Goal: Check status

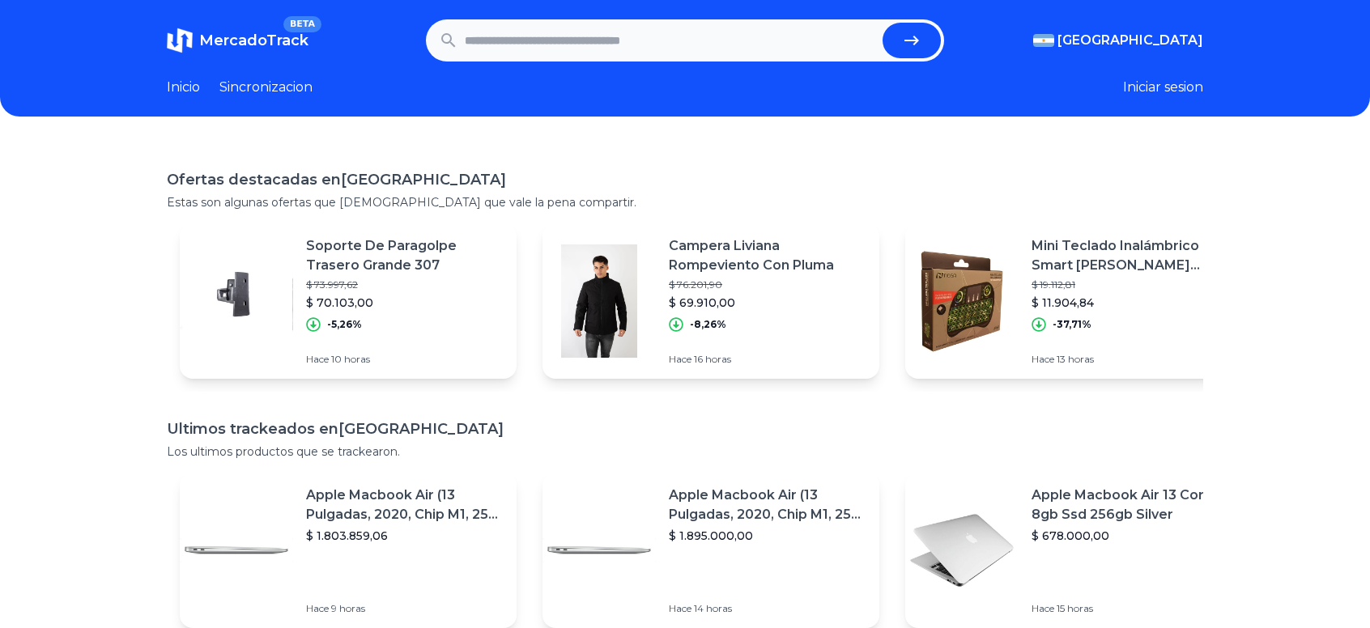
click at [645, 35] on input "text" at bounding box center [670, 41] width 411 height 36
paste input "**********"
click at [930, 36] on button "submit" at bounding box center [911, 41] width 58 height 36
type input "**********"
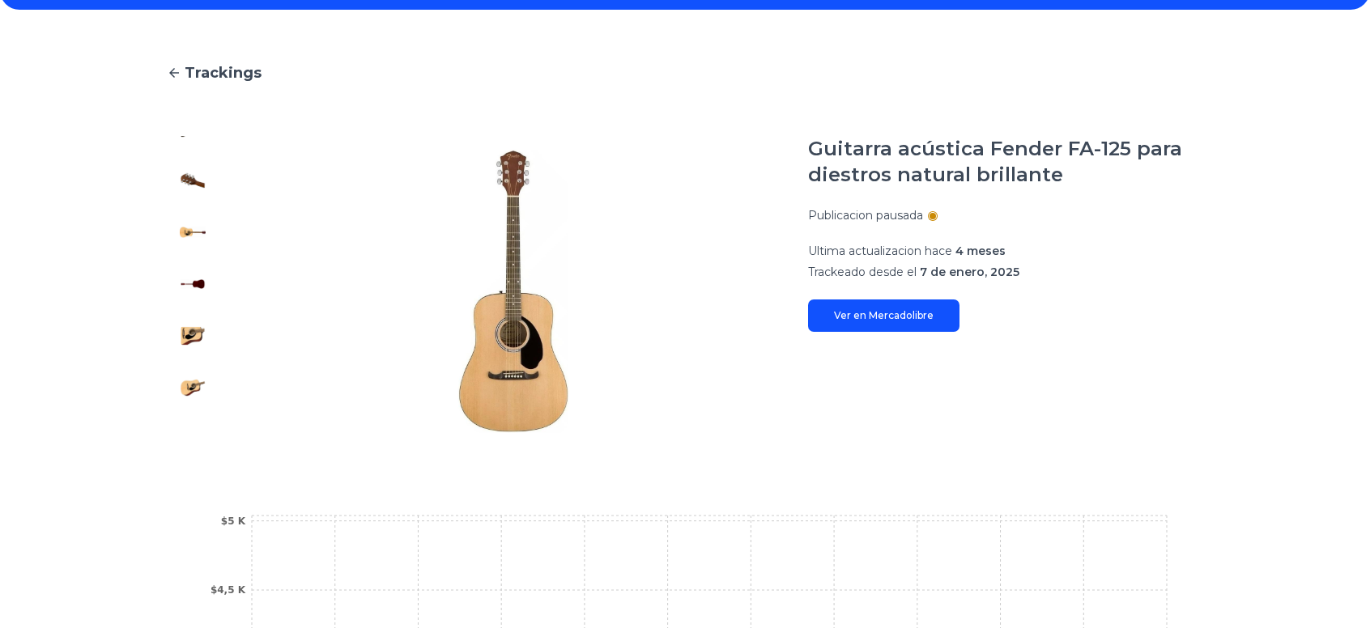
scroll to position [377, 0]
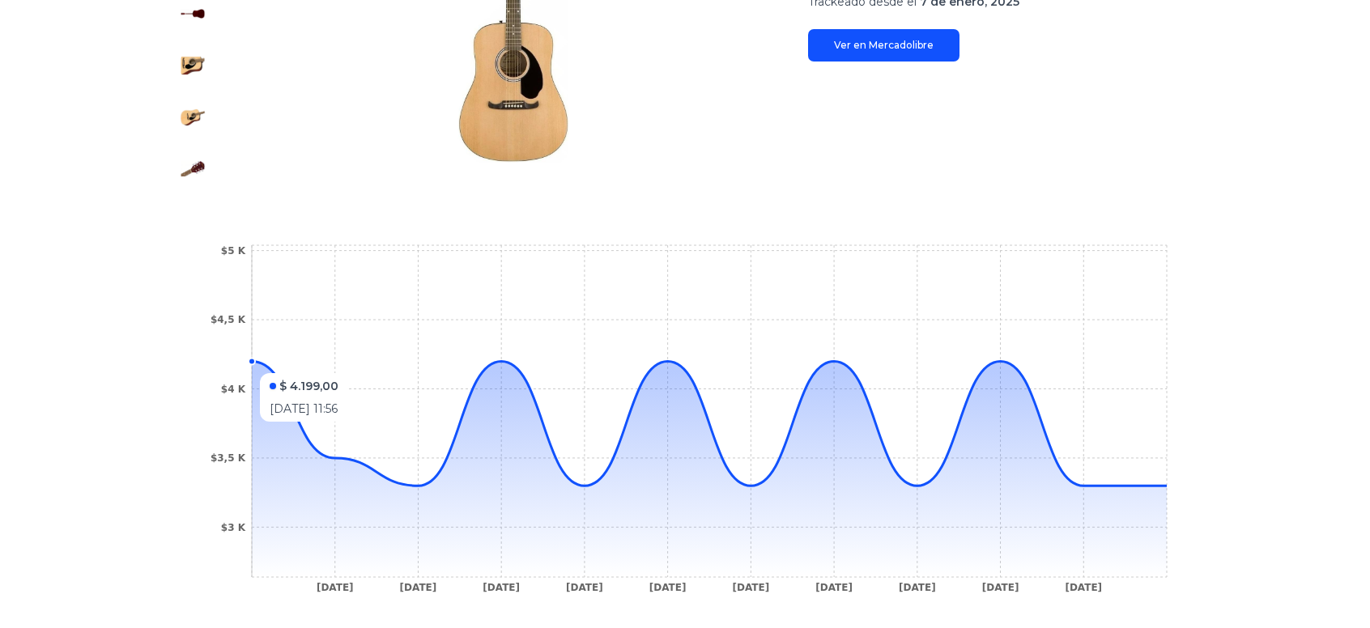
click at [316, 355] on icon "12 Feb 25 11 Mar 25 5 Apr 25 6 Apr 25 8 Apr 25 10 Apr 25 17 Apr 25 18 Apr 25 4 …" at bounding box center [684, 423] width 971 height 364
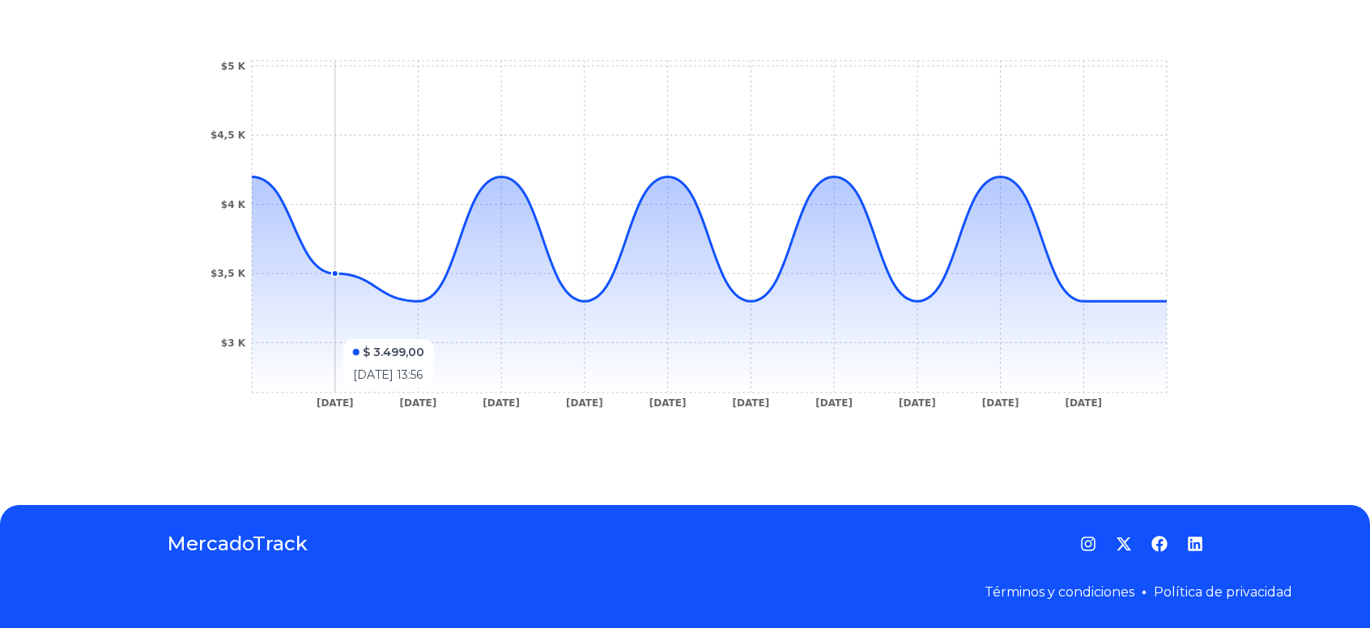
scroll to position [372, 0]
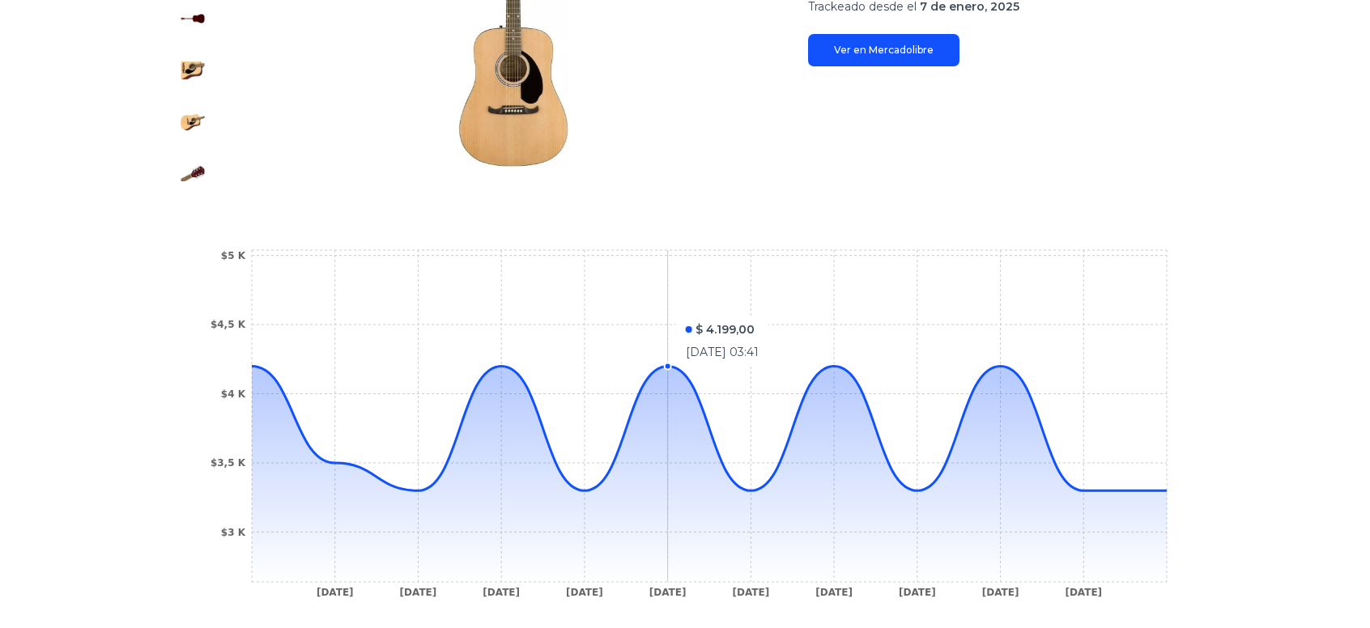
drag, startPoint x: 306, startPoint y: 275, endPoint x: 637, endPoint y: 308, distance: 332.8
click at [637, 308] on icon "12 Feb 25 11 Mar 25 5 Apr 25 6 Apr 25 8 Apr 25 10 Apr 25 17 Apr 25 18 Apr 25 4 …" at bounding box center [684, 428] width 971 height 364
click at [198, 266] on section "12 Feb 25 11 Mar 25 5 Apr 25 6 Apr 25 8 Apr 25 10 Apr 25 17 Apr 25 18 Apr 25 4 …" at bounding box center [685, 428] width 1036 height 429
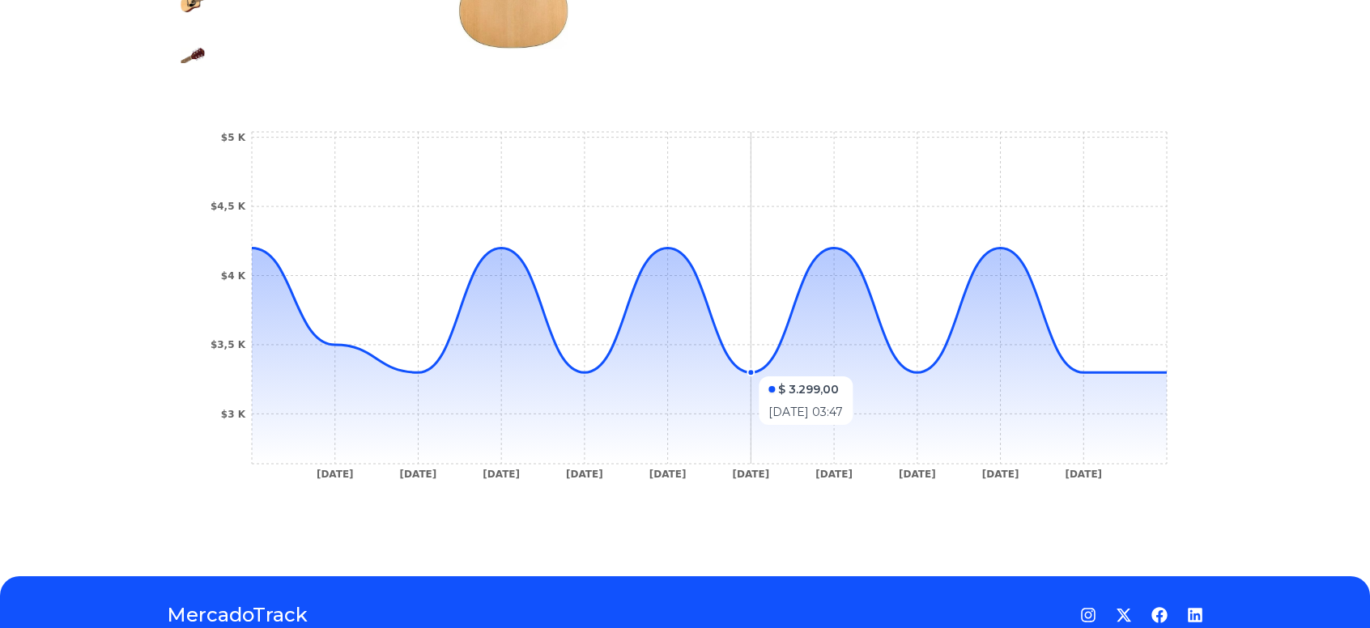
scroll to position [562, 0]
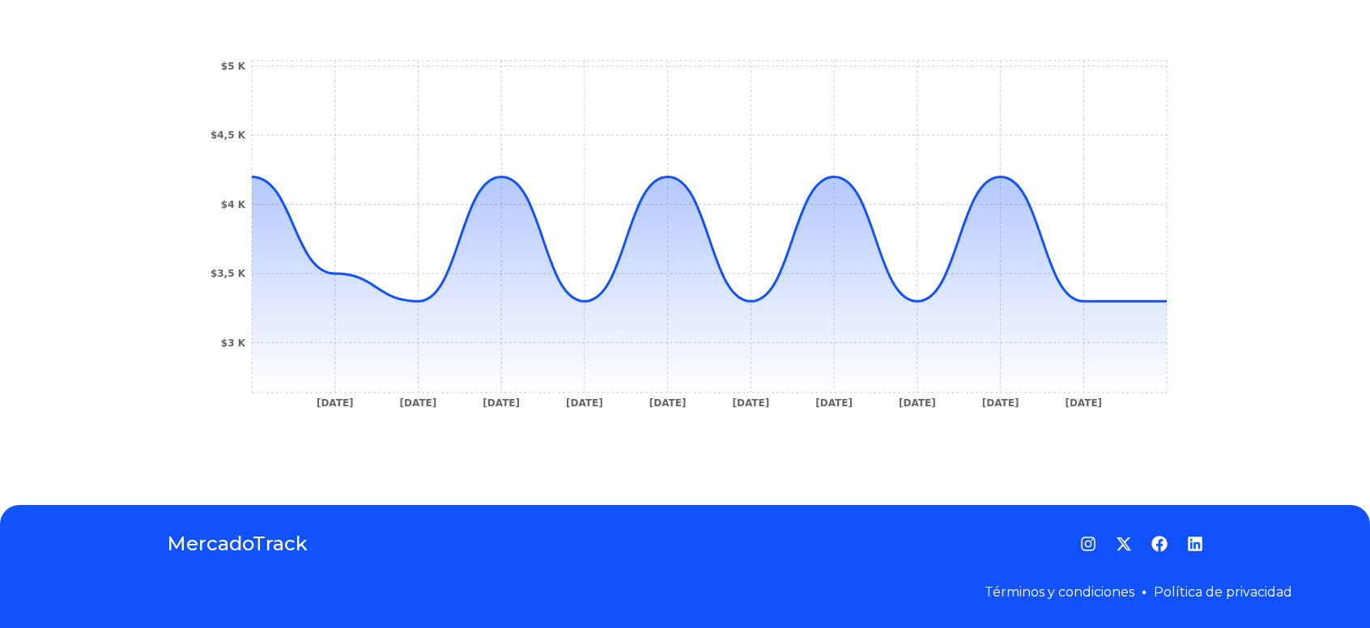
click at [575, 450] on section "12 Feb 25 11 Mar 25 5 Apr 25 6 Apr 25 8 Apr 25 10 Apr 25 17 Apr 25 18 Apr 25 4 …" at bounding box center [685, 238] width 1036 height 429
drag, startPoint x: 508, startPoint y: 397, endPoint x: 393, endPoint y: 385, distance: 116.3
click at [486, 397] on icon "12 Feb 25 11 Mar 25 5 Apr 25 6 Apr 25 8 Apr 25 10 Apr 25 17 Apr 25 18 Apr 25 4 …" at bounding box center [684, 239] width 971 height 364
drag, startPoint x: 393, startPoint y: 385, endPoint x: 178, endPoint y: 358, distance: 216.3
click at [317, 385] on icon "12 Feb 25 11 Mar 25 5 Apr 25 6 Apr 25 8 Apr 25 10 Apr 25 17 Apr 25 18 Apr 25 4 …" at bounding box center [684, 239] width 971 height 364
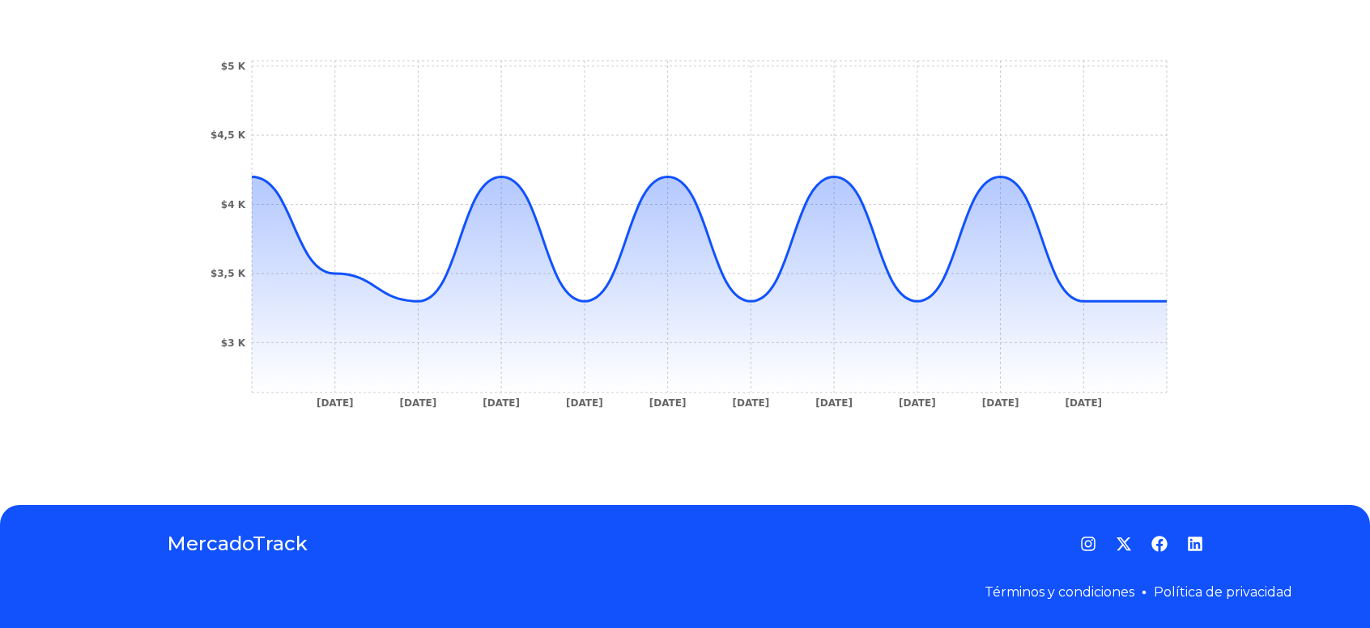
click at [160, 354] on div "Trackings Guitarra acústica Fender FA-125 para diestros natural brillante Publi…" at bounding box center [685, 30] width 1370 height 899
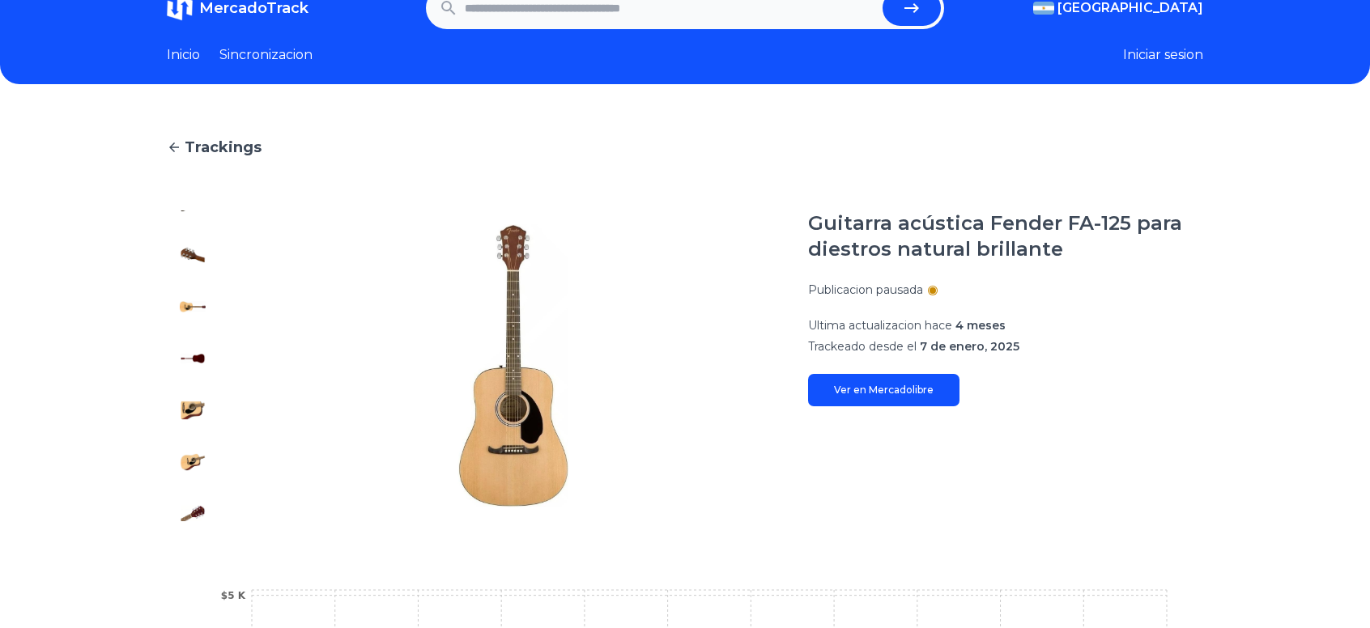
scroll to position [0, 0]
